Goal: Book appointment/travel/reservation

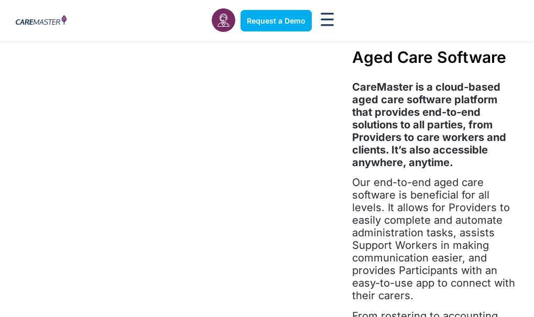
click at [0, 0] on link "Request a Demo" at bounding box center [0, 0] width 0 height 0
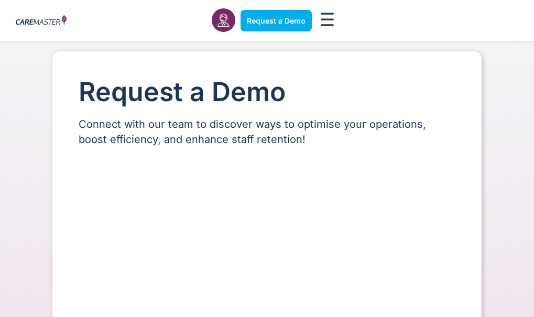
select select "**"
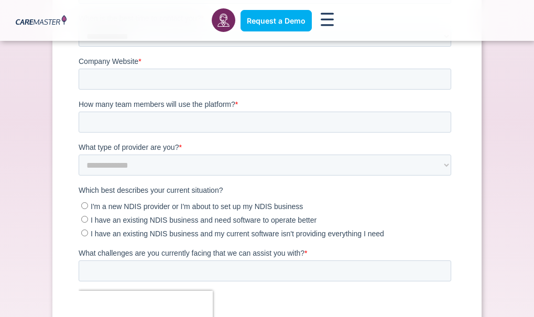
scroll to position [210, 0]
